Goal: Find contact information: Obtain details needed to contact an individual or organization

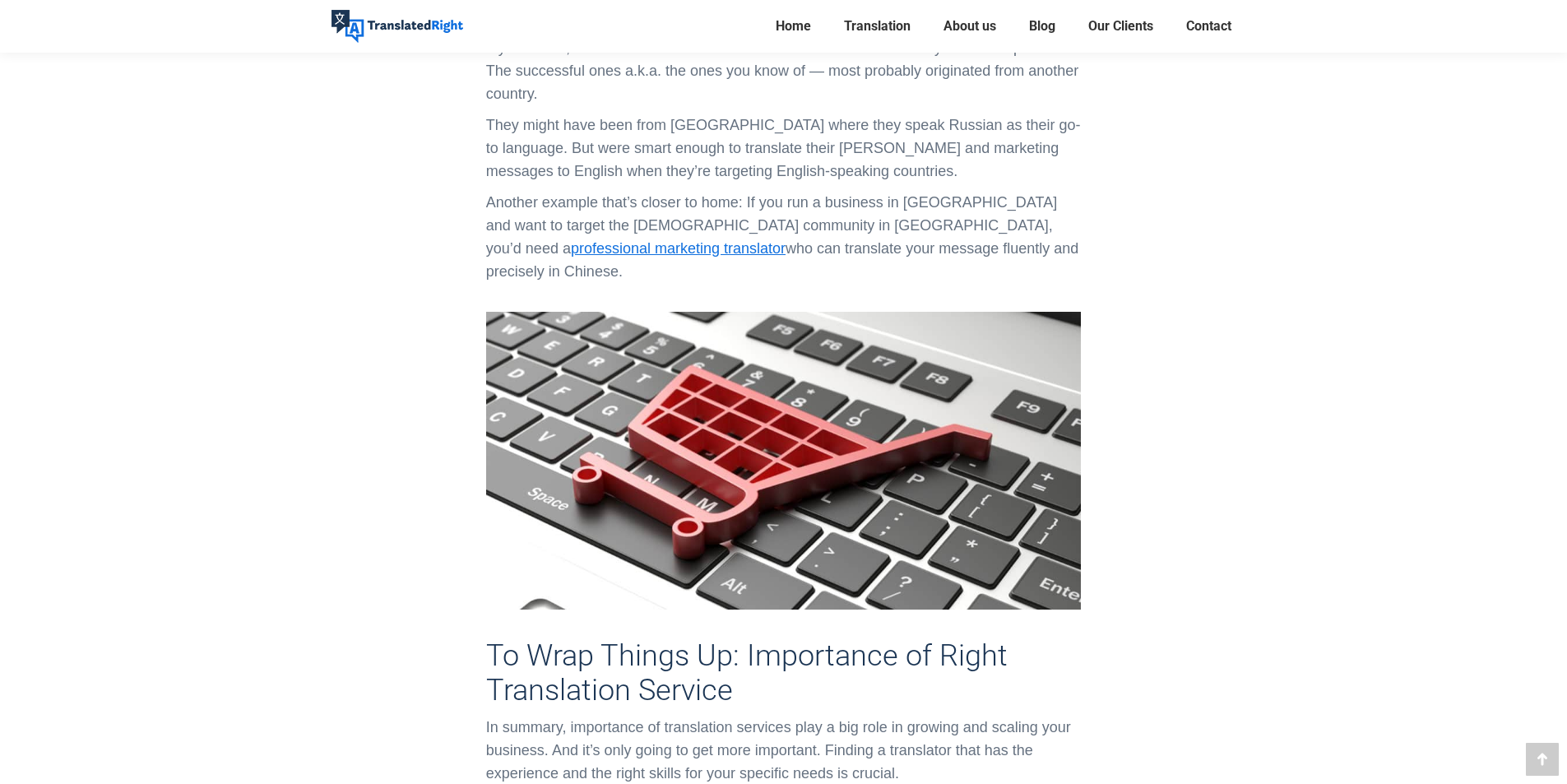
scroll to position [1809, 0]
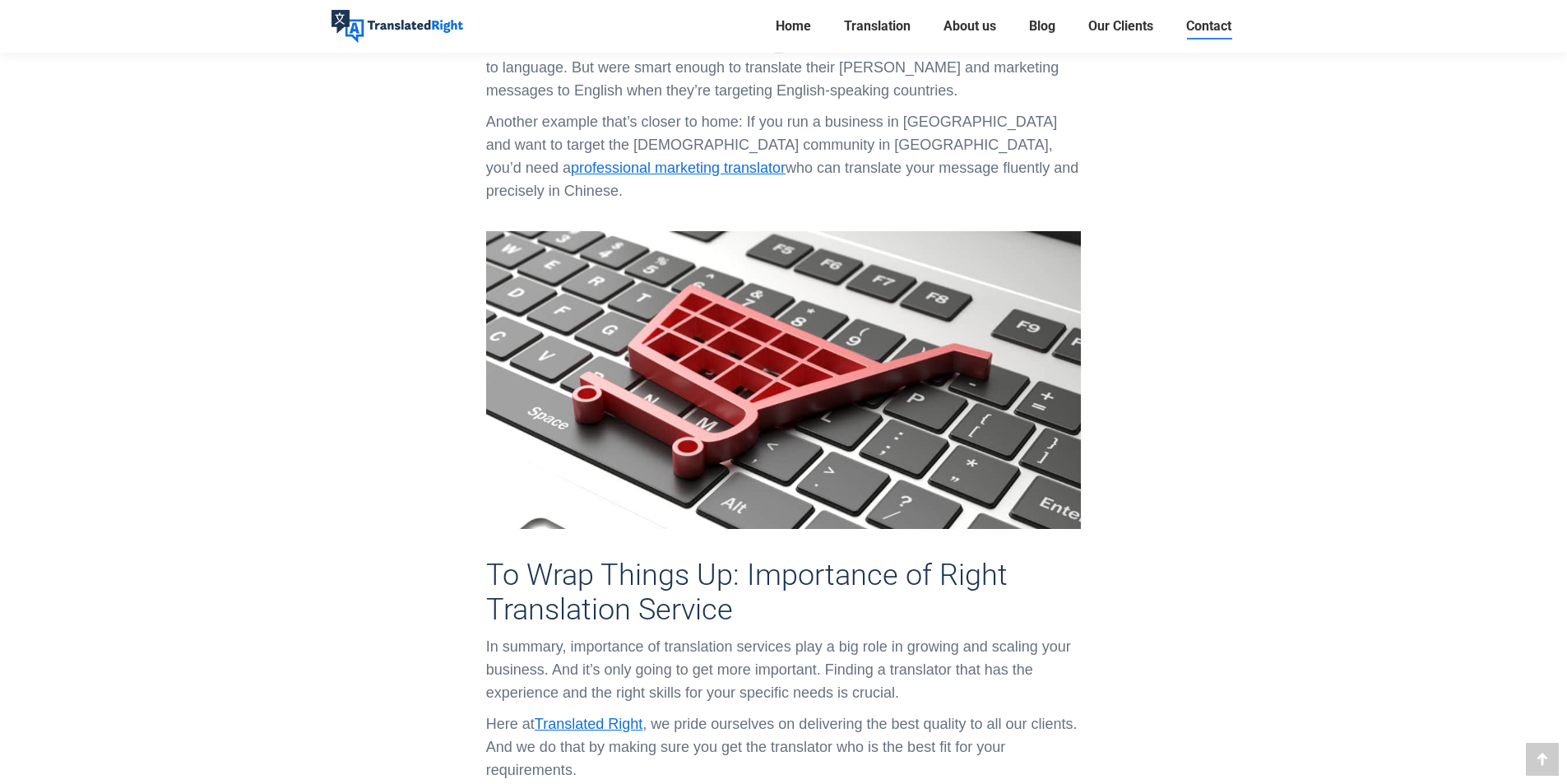
click at [1199, 25] on span "Contact" at bounding box center [1208, 26] width 45 height 16
click at [983, 24] on span "About us" at bounding box center [970, 26] width 53 height 16
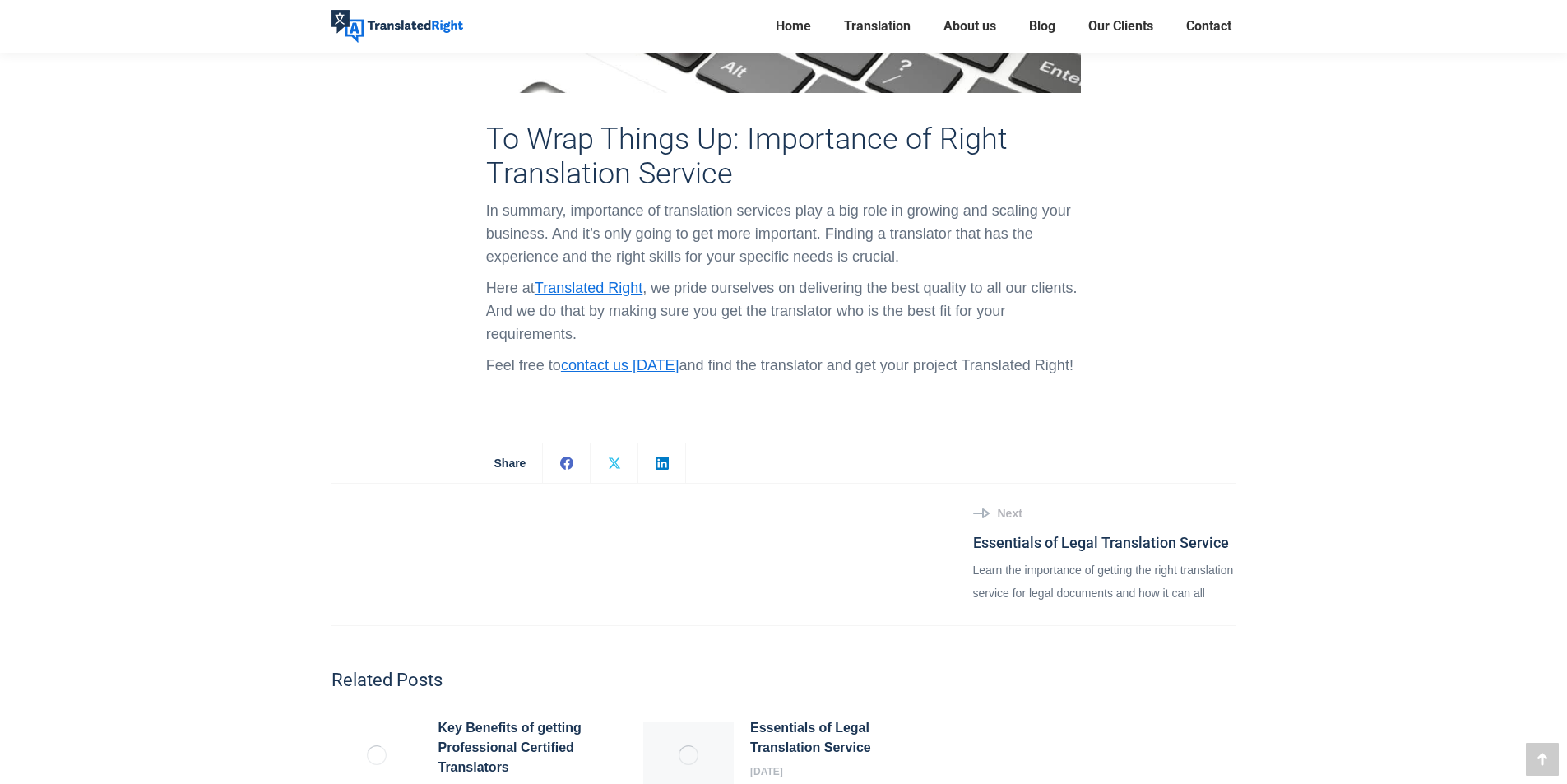
scroll to position [3805, 0]
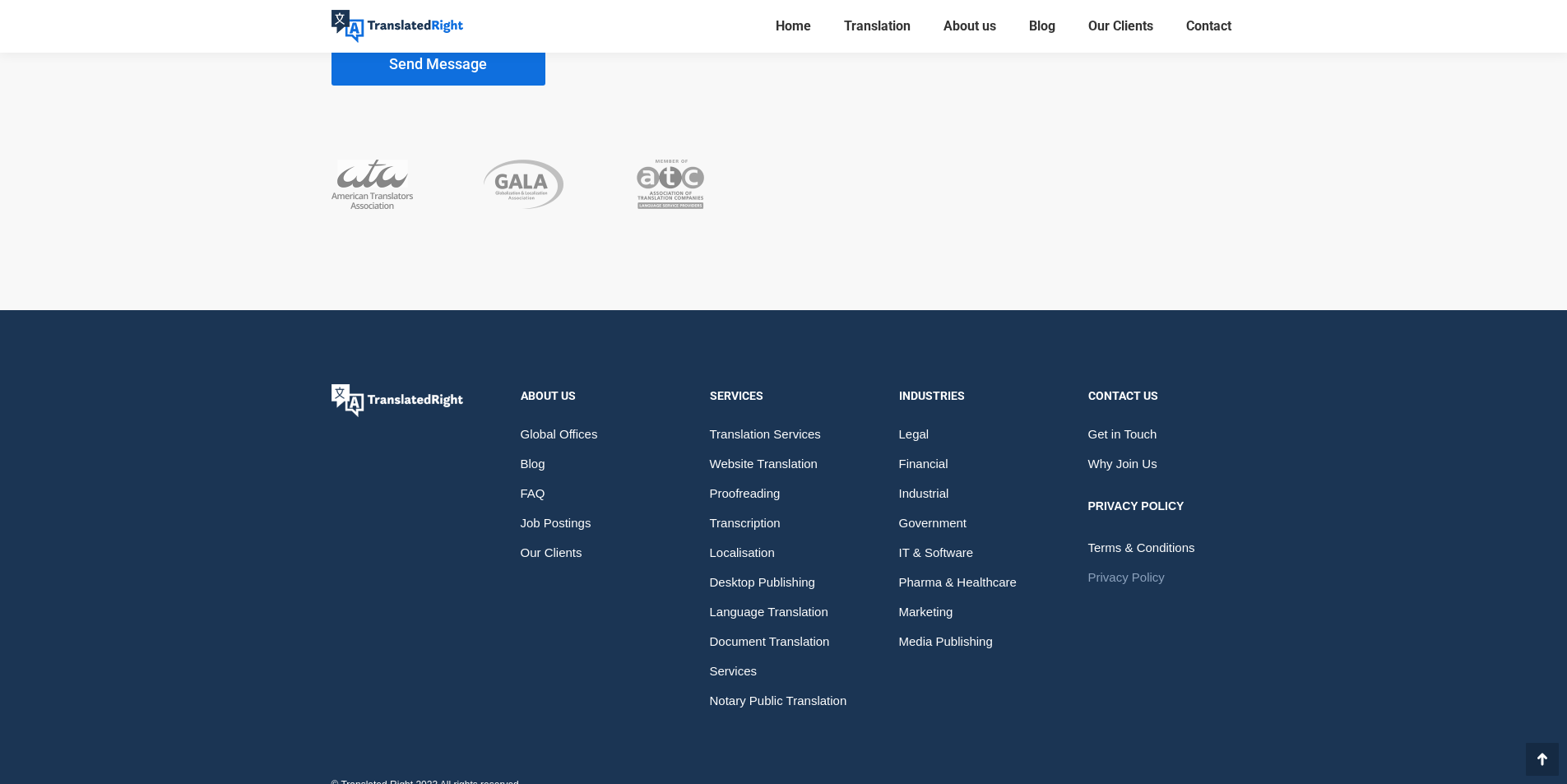
click at [1139, 563] on span "Privacy Policy" at bounding box center [1127, 577] width 77 height 30
click at [1140, 533] on span "Terms & Conditions" at bounding box center [1142, 547] width 107 height 30
drag, startPoint x: 341, startPoint y: 753, endPoint x: 416, endPoint y: 749, distance: 75.1
click at [416, 775] on div "© Translated Right 2023 All rights reserved." at bounding box center [427, 785] width 191 height 19
copy div "Translated Right"
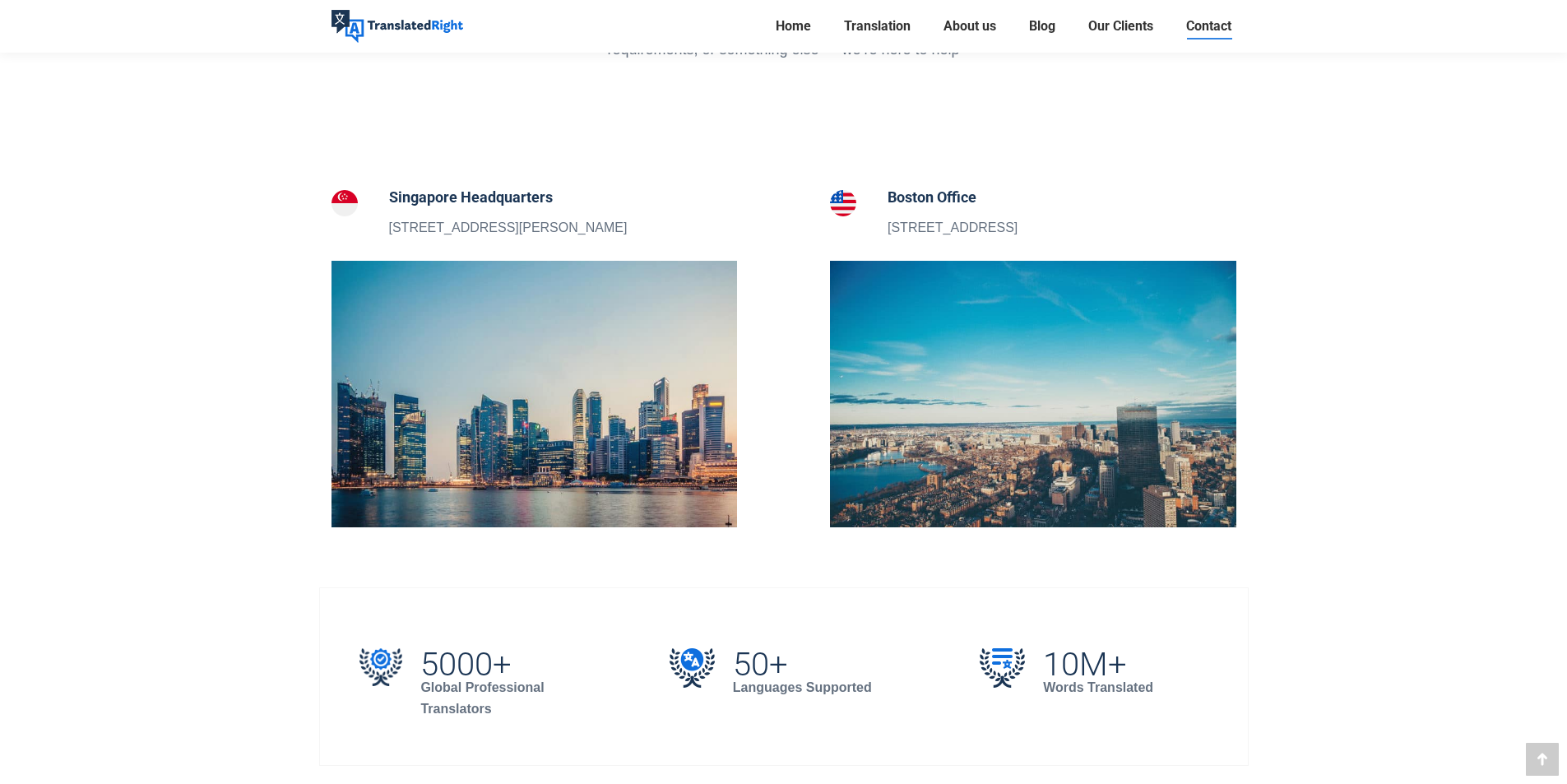
scroll to position [575, 0]
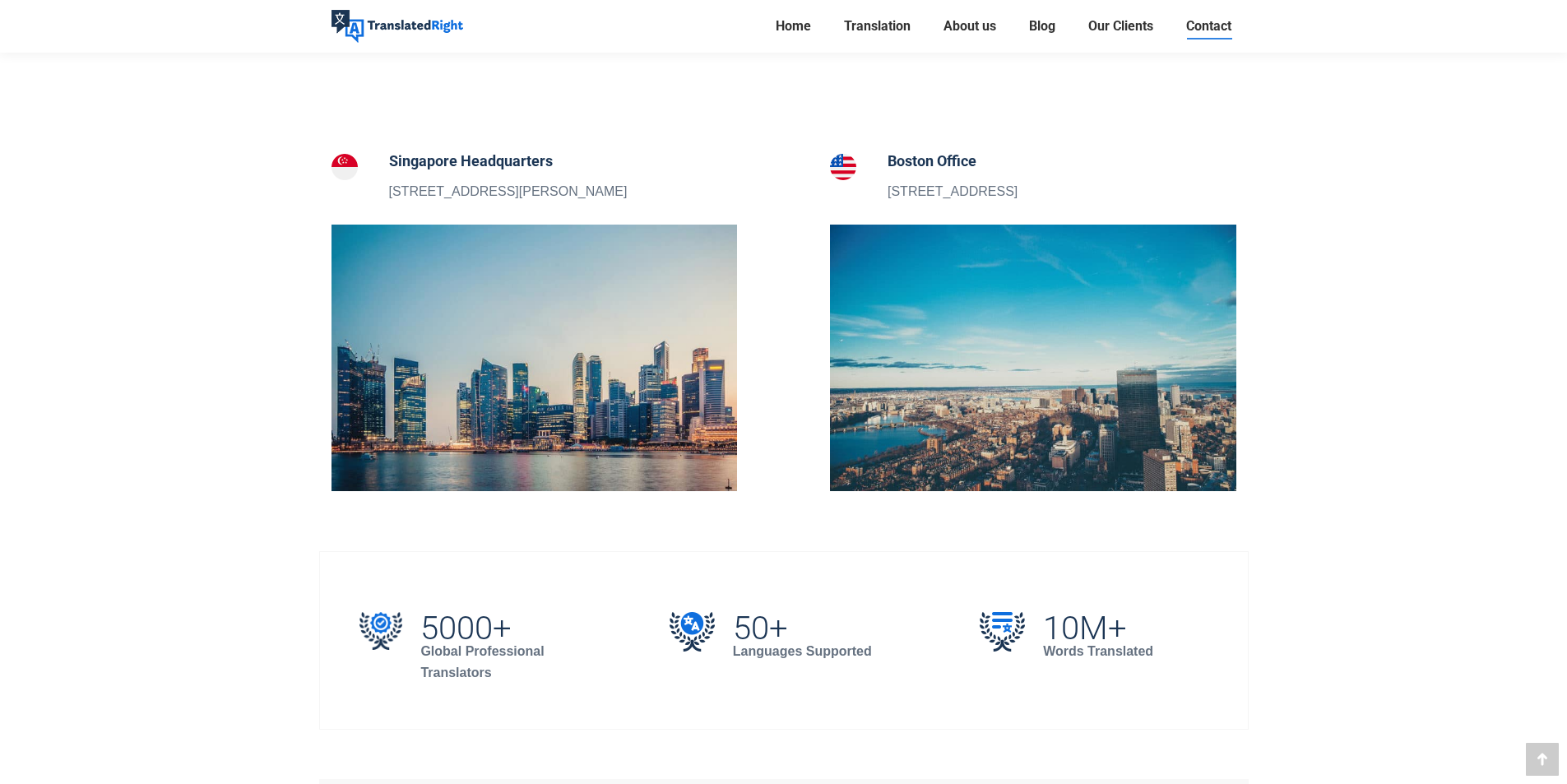
drag, startPoint x: 612, startPoint y: 192, endPoint x: 378, endPoint y: 195, distance: 234.0
click at [378, 195] on div "Singapore Headquarters 5 Peck Hay Road, Singapore 228307" at bounding box center [534, 176] width 406 height 53
click at [389, 191] on p "5 Peck Hay Road, Singapore 228307" at bounding box center [508, 192] width 238 height 21
drag, startPoint x: 392, startPoint y: 192, endPoint x: 612, endPoint y: 201, distance: 220.2
click at [612, 201] on div "Singapore Headquarters 5 Peck Hay Road, Singapore 228307" at bounding box center [534, 176] width 406 height 53
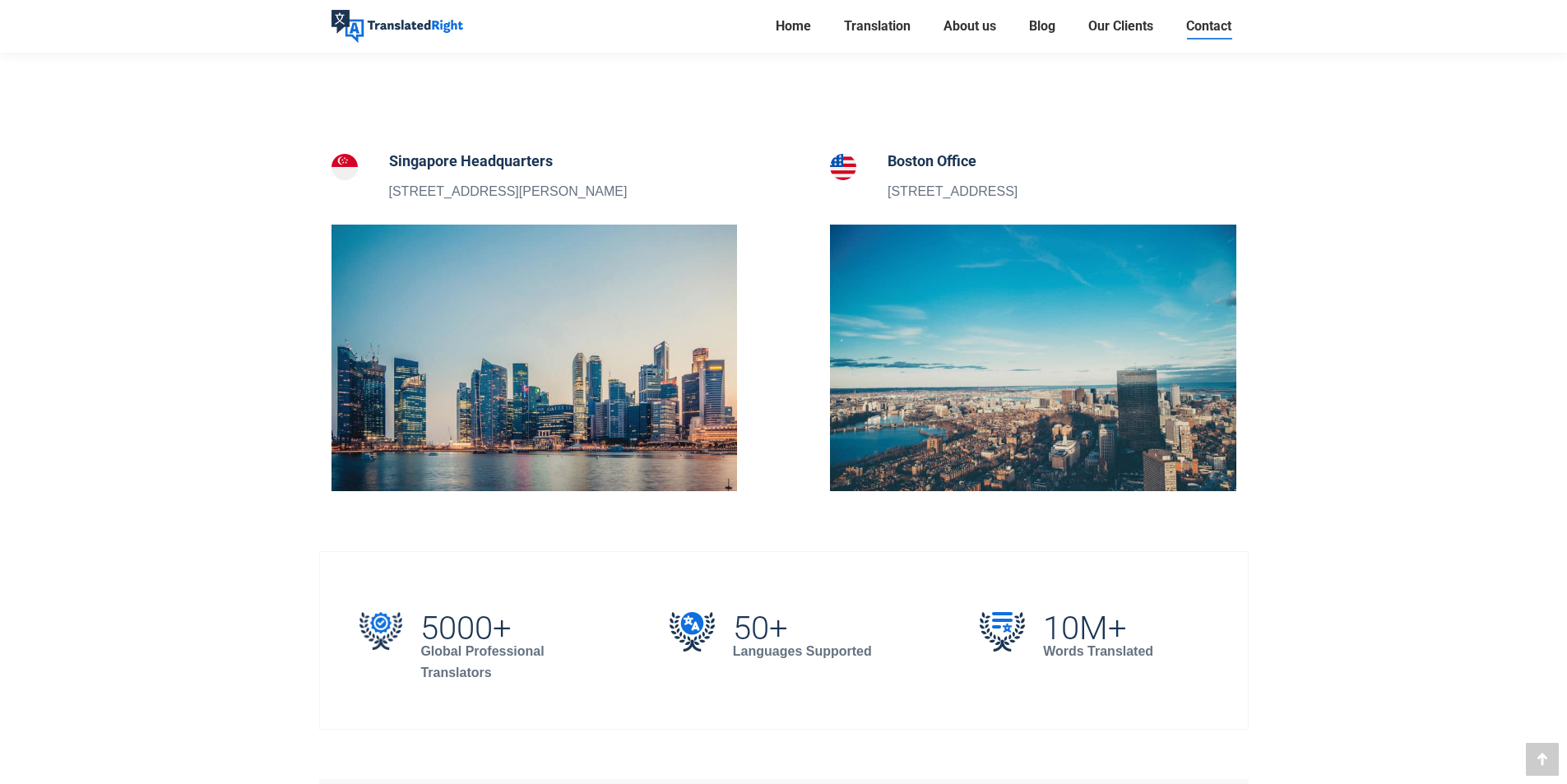
copy p "5 Peck Hay Road, Singapore 228307"
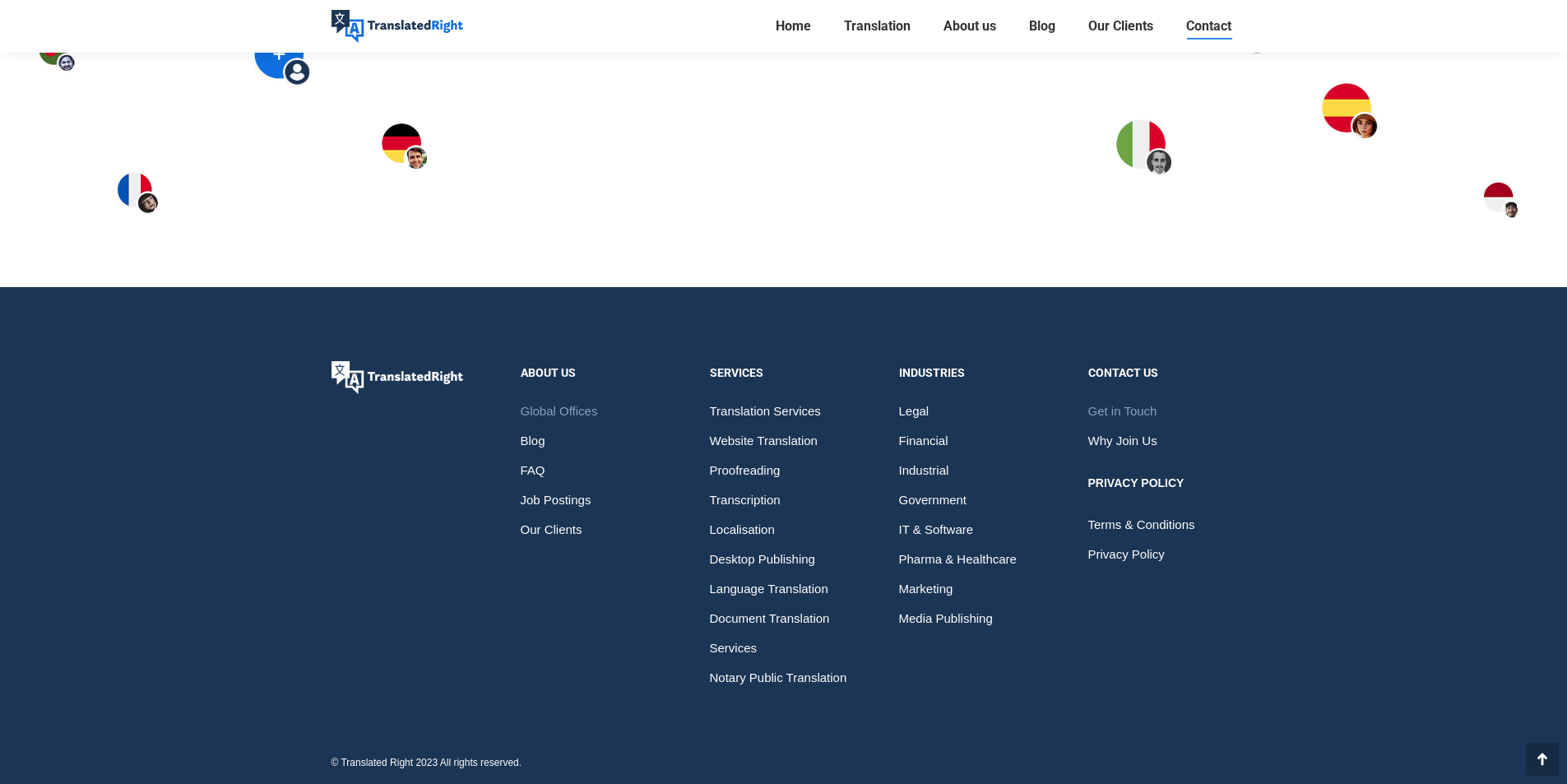
scroll to position [0, 0]
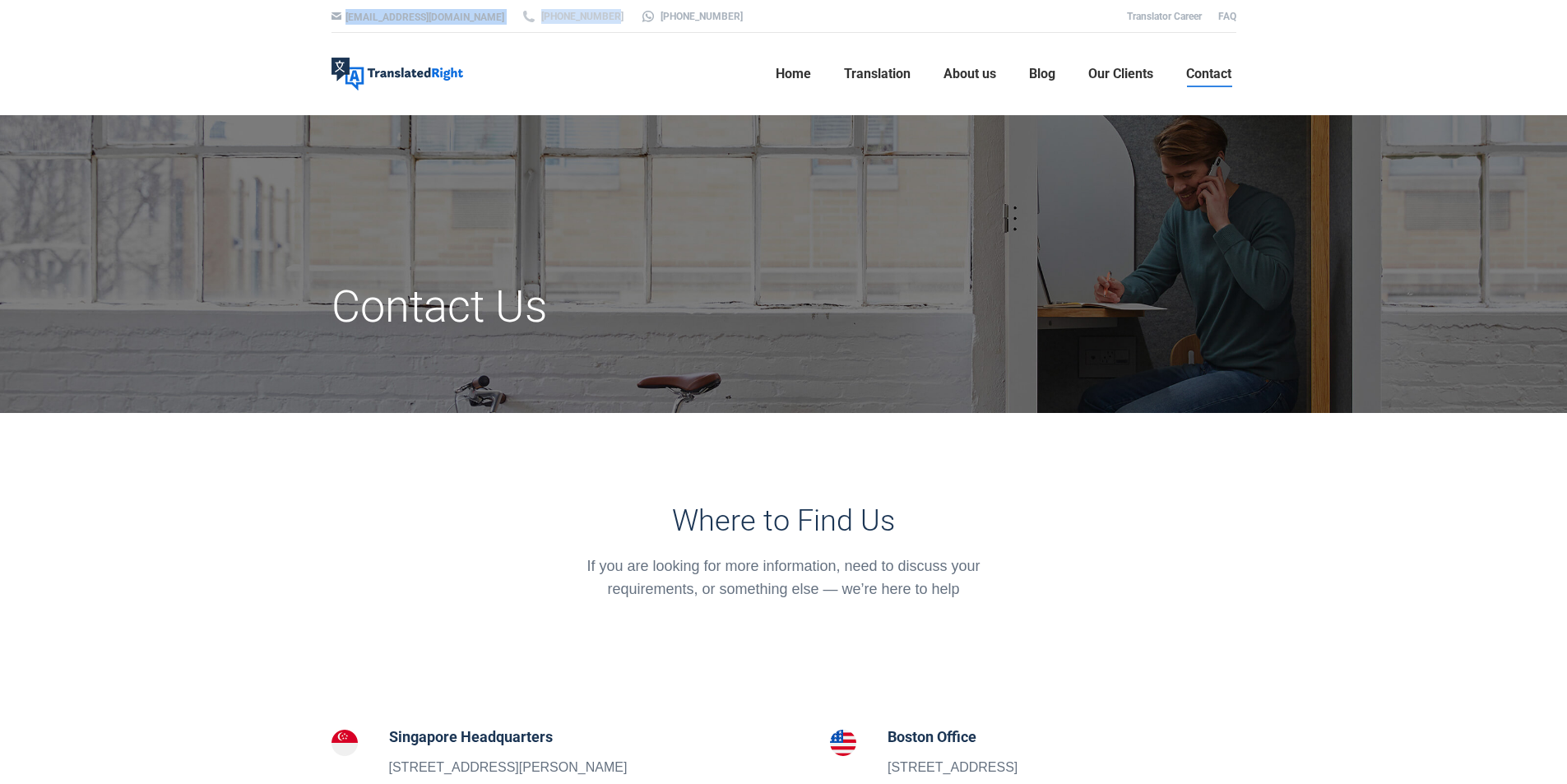
click at [566, 14] on div "hello@translatedright.com +65 6977 9646 +65 8725 9055 Translator Career FAQ" at bounding box center [784, 16] width 987 height 33
copy div "hello@translatedright.com +65 6977 9646"
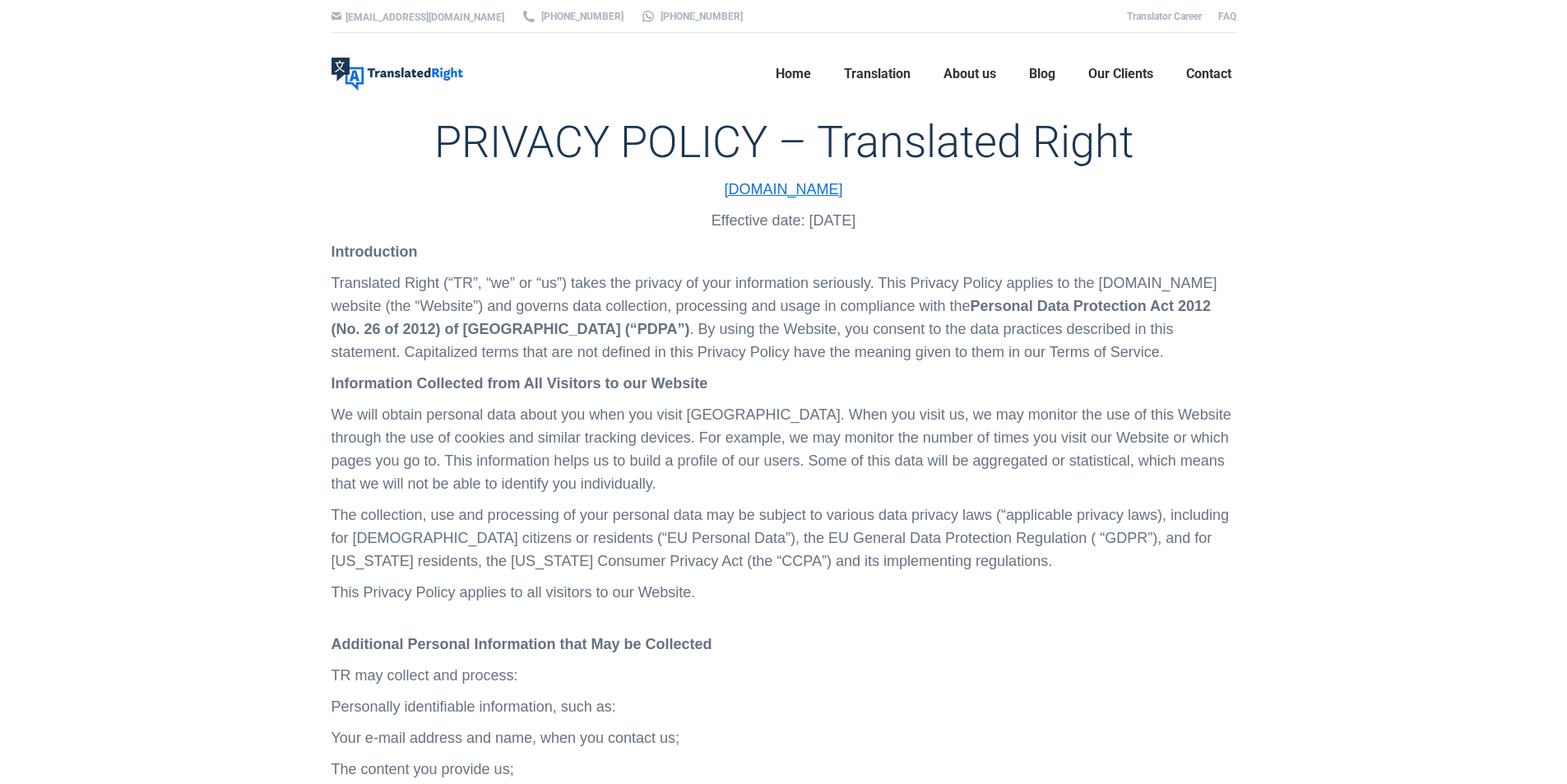
scroll to position [1867, 0]
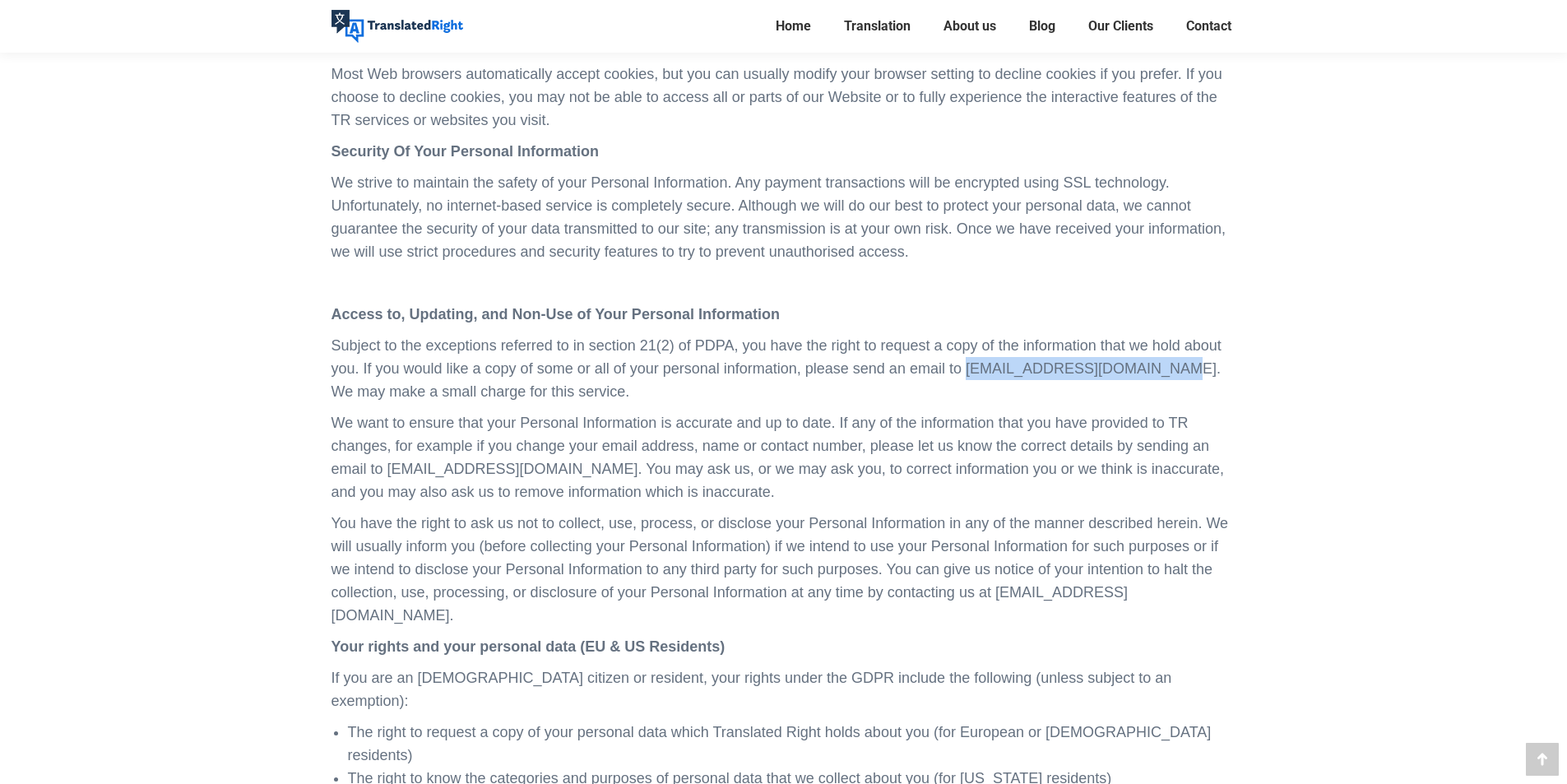
drag, startPoint x: 967, startPoint y: 389, endPoint x: 1141, endPoint y: 390, distance: 174.0
click at [1141, 390] on p "Subject to the exceptions referred to in section 21(2) of PDPA, you have the ri…" at bounding box center [784, 368] width 905 height 69
copy p "policy@translatedright.com"
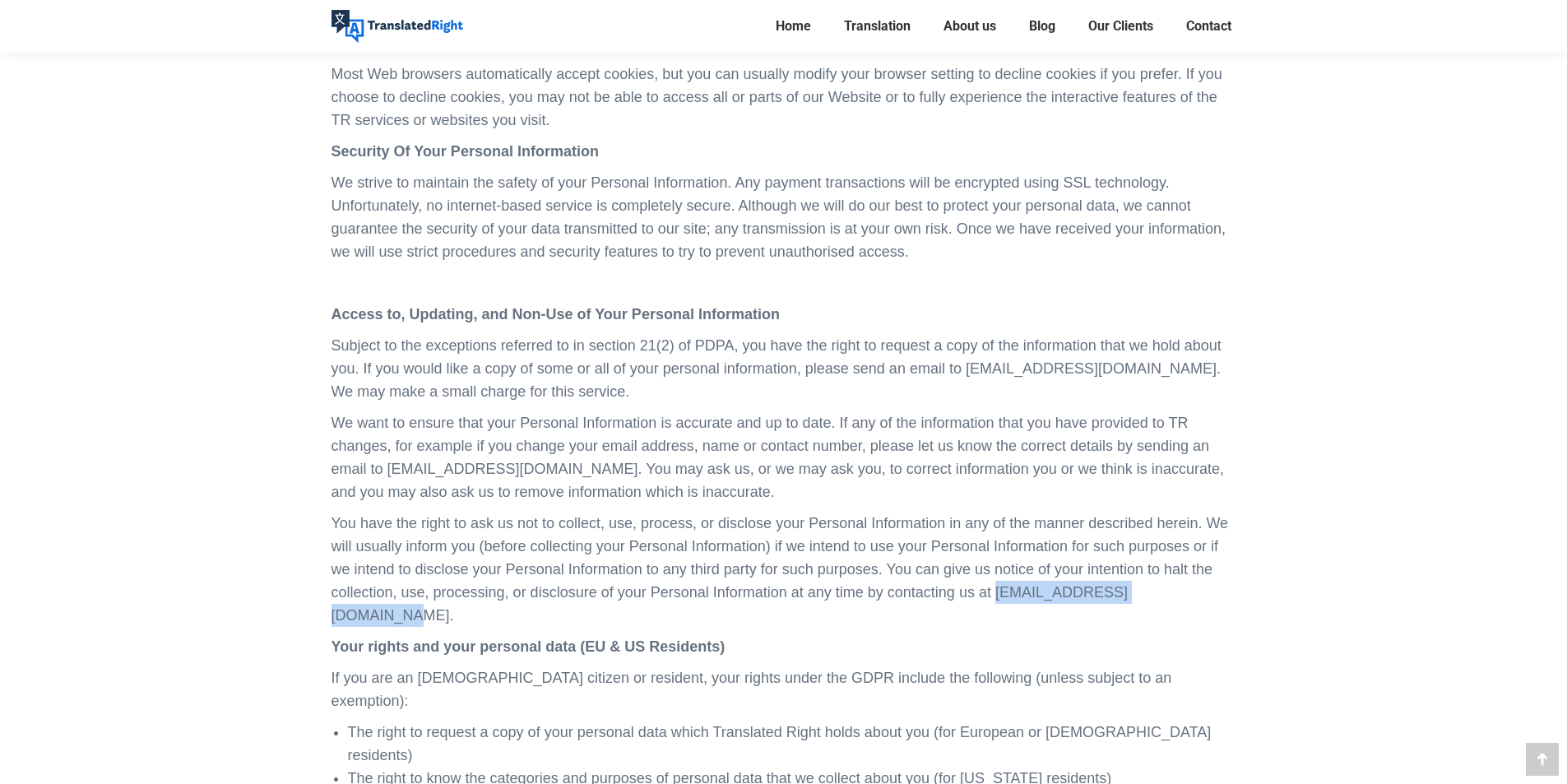
drag, startPoint x: 998, startPoint y: 615, endPoint x: 1171, endPoint y: 613, distance: 173.0
click at [1171, 613] on p "You have the right to ask us not to collect, use, process, or disclose your Per…" at bounding box center [784, 569] width 905 height 115
copy p "admin@translatedright.com"
